Goal: Task Accomplishment & Management: Manage account settings

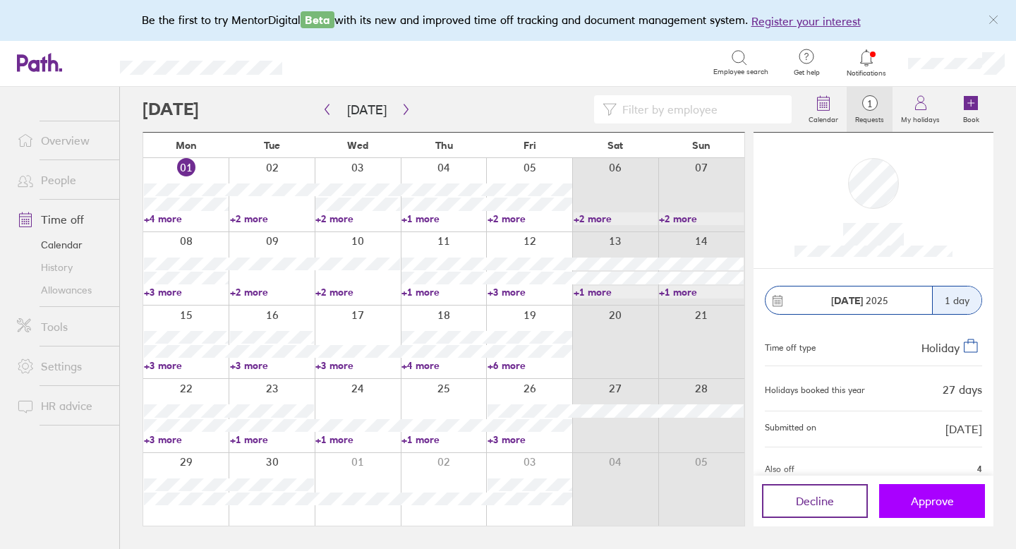
click at [925, 490] on button "Approve" at bounding box center [932, 501] width 106 height 34
click at [175, 289] on link "+3 more" at bounding box center [186, 292] width 85 height 13
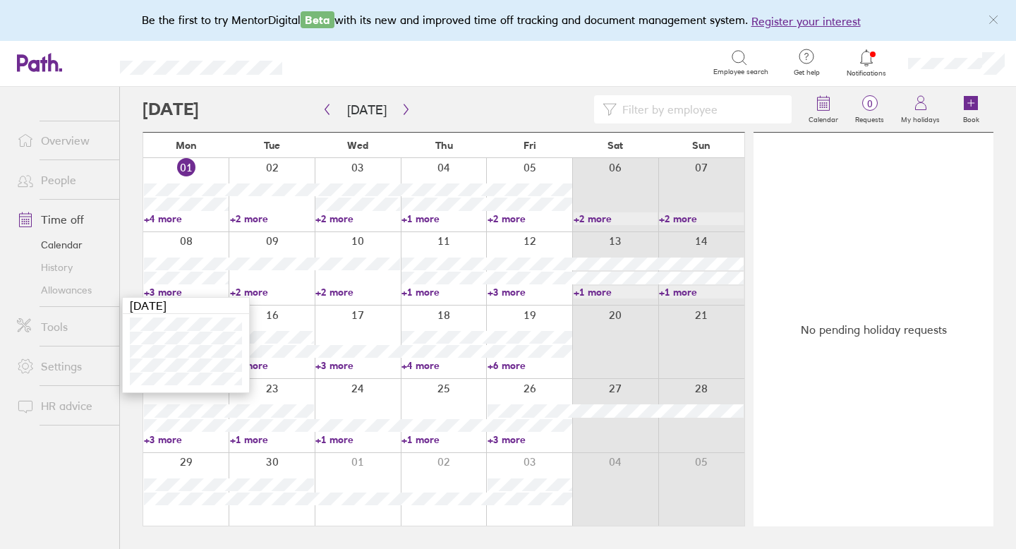
click at [249, 289] on link "+2 more" at bounding box center [272, 292] width 85 height 13
click at [332, 294] on link "+2 more" at bounding box center [357, 292] width 85 height 13
click at [333, 294] on link "+2 more" at bounding box center [357, 292] width 85 height 13
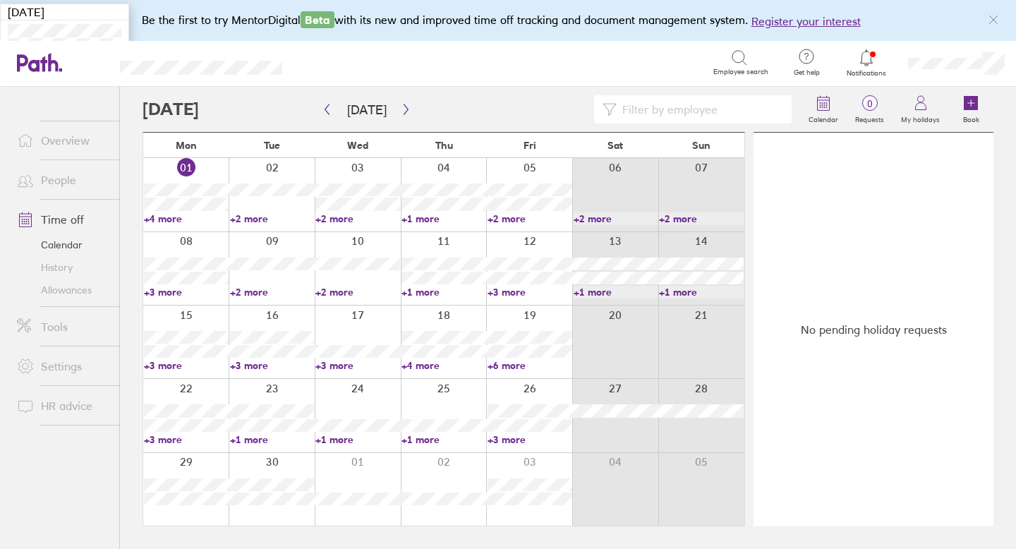
click at [167, 440] on link "+3 more" at bounding box center [186, 439] width 85 height 13
click at [165, 437] on link "+3 more" at bounding box center [186, 439] width 85 height 13
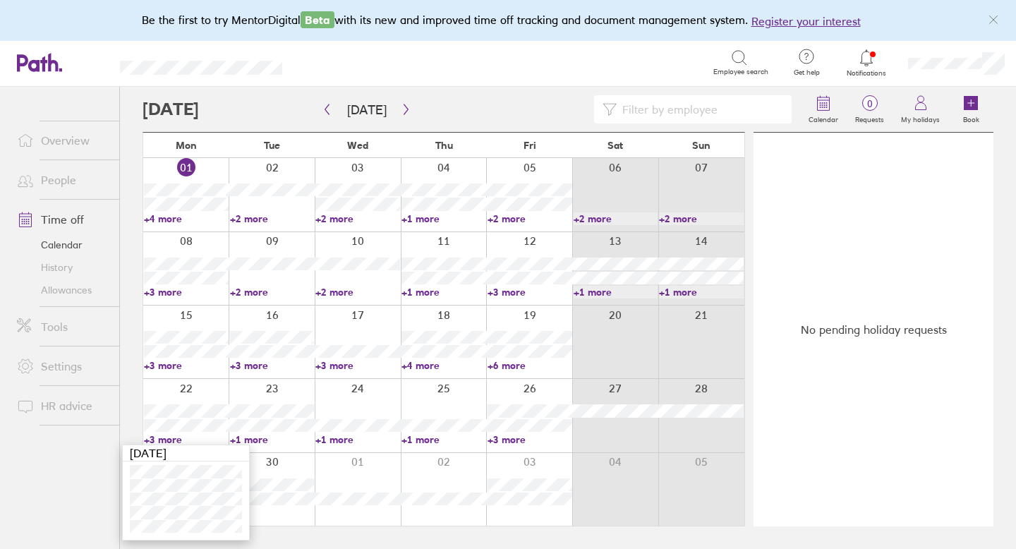
click at [248, 440] on link "+1 more" at bounding box center [272, 439] width 85 height 13
click at [338, 438] on link "+1 more" at bounding box center [357, 439] width 85 height 13
click at [421, 436] on link "+1 more" at bounding box center [443, 439] width 85 height 13
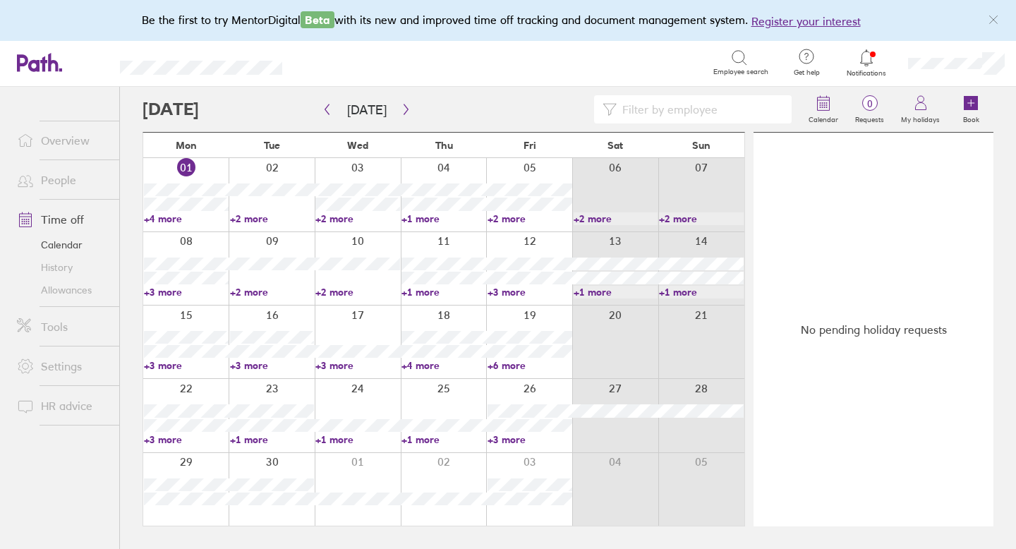
click at [422, 437] on link "+1 more" at bounding box center [443, 439] width 85 height 13
click at [512, 439] on link "+3 more" at bounding box center [530, 439] width 85 height 13
click at [518, 366] on link "+6 more" at bounding box center [530, 365] width 85 height 13
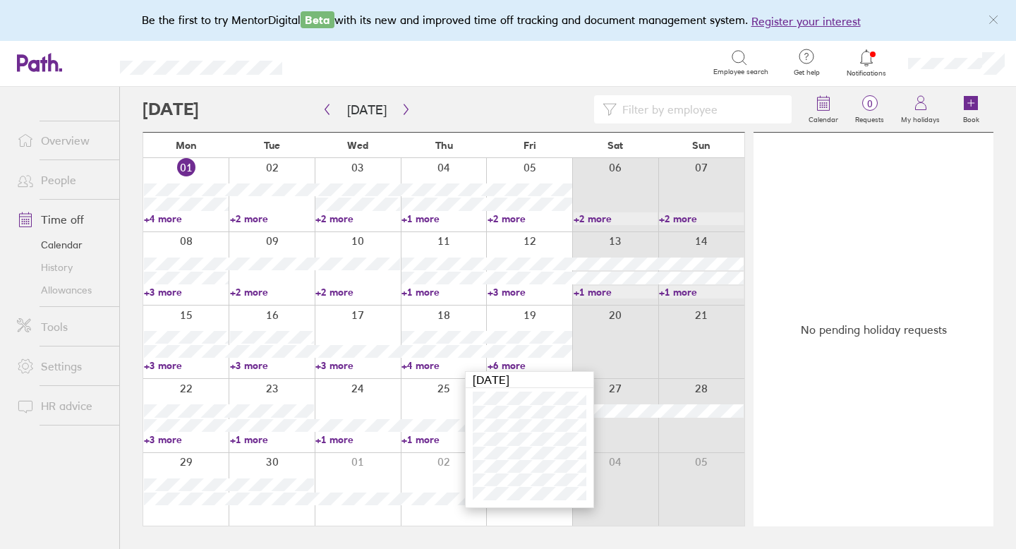
click at [430, 363] on link "+4 more" at bounding box center [443, 365] width 85 height 13
click at [428, 364] on link "+4 more" at bounding box center [443, 365] width 85 height 13
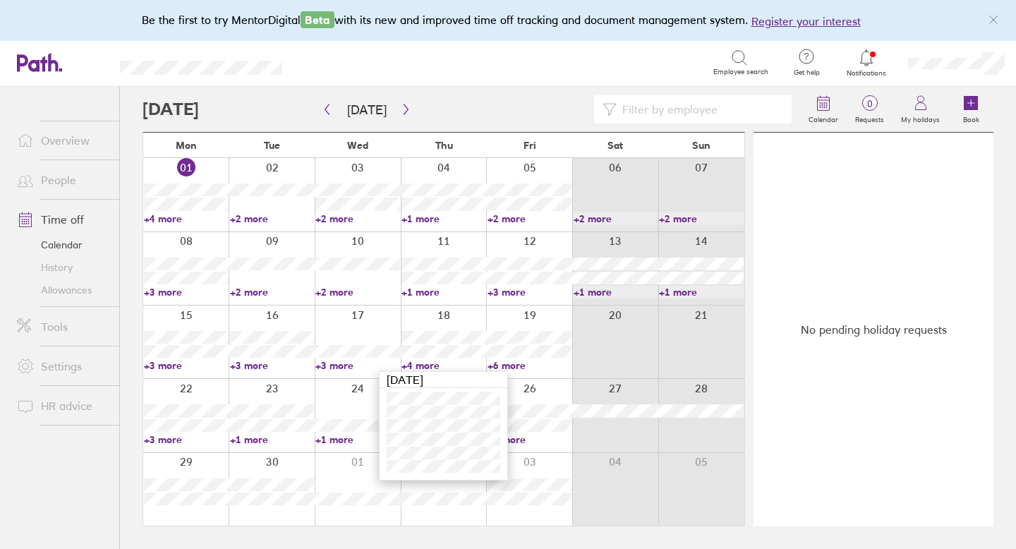
click at [348, 364] on link "+3 more" at bounding box center [357, 365] width 85 height 13
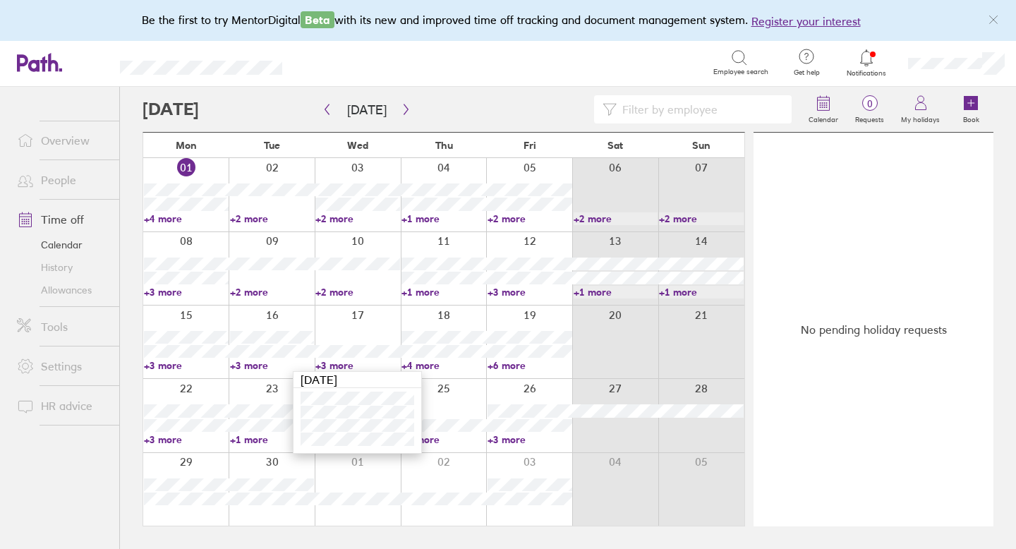
click at [260, 362] on link "+3 more" at bounding box center [272, 365] width 85 height 13
click at [258, 363] on link "+3 more" at bounding box center [272, 365] width 85 height 13
